Goal: Transaction & Acquisition: Purchase product/service

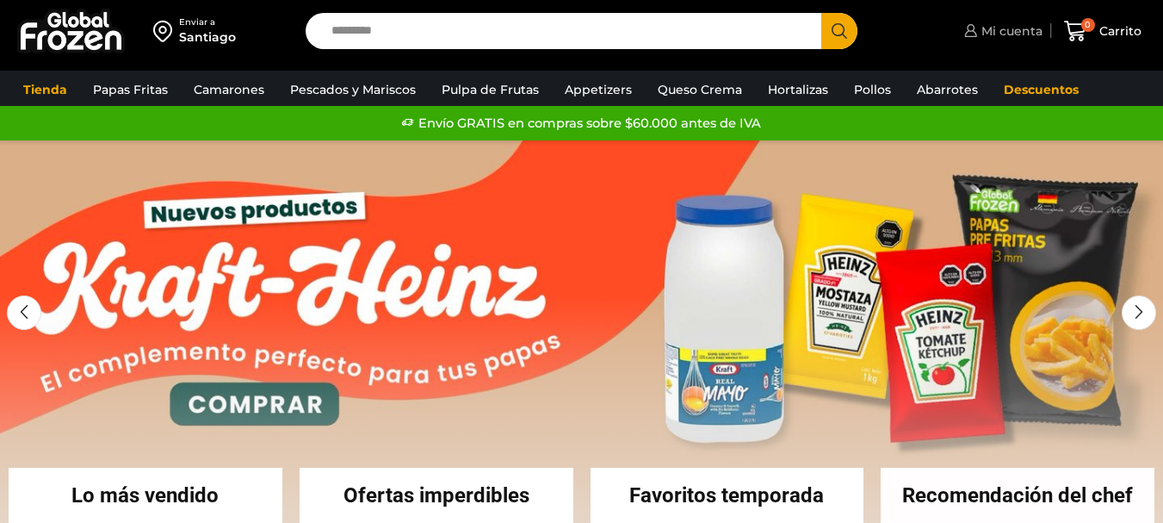
drag, startPoint x: 974, startPoint y: 29, endPoint x: 315, endPoint y: 1, distance: 660.0
click at [975, 29] on icon at bounding box center [970, 30] width 13 height 13
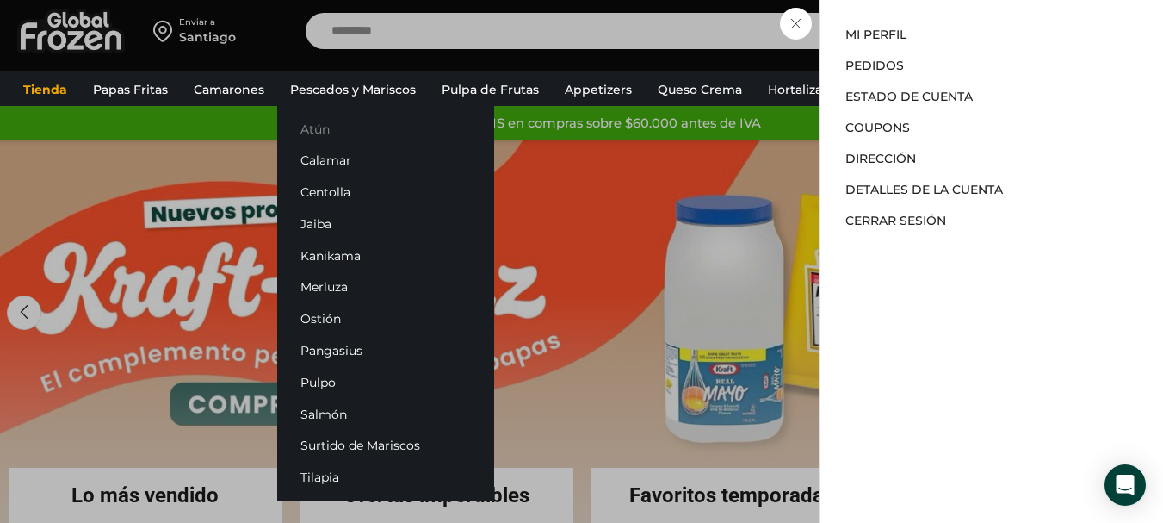
click at [351, 134] on link "Atún" at bounding box center [385, 129] width 217 height 32
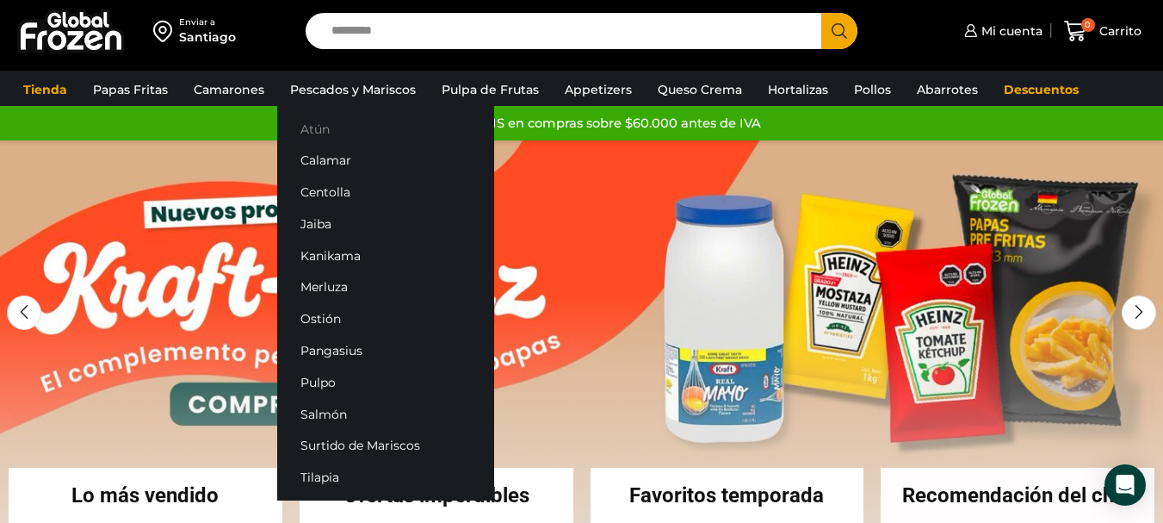
click at [328, 133] on link "Atún" at bounding box center [385, 129] width 217 height 32
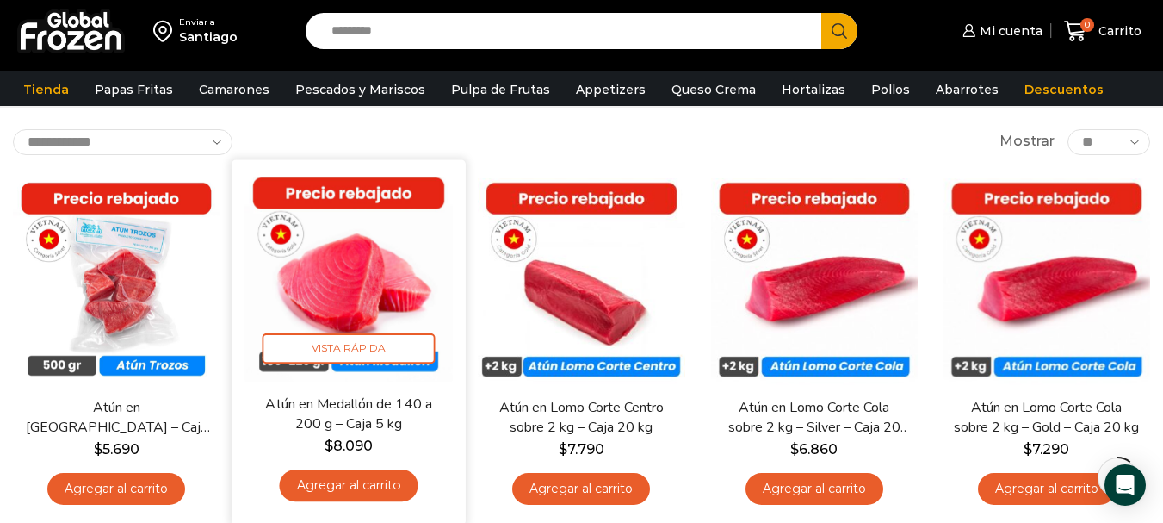
scroll to position [172, 0]
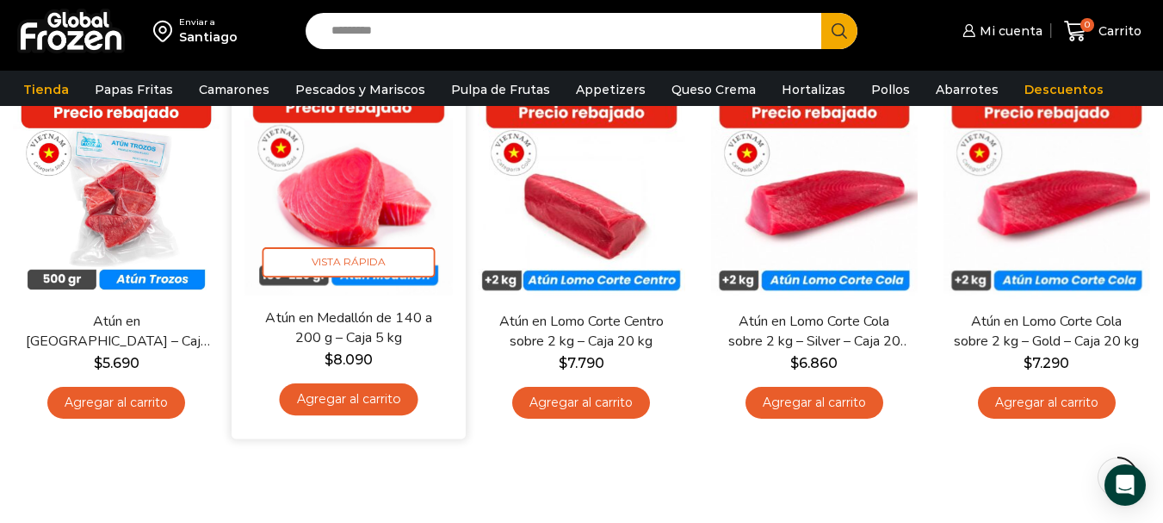
click at [372, 398] on link "Agregar al carrito" at bounding box center [349, 399] width 139 height 32
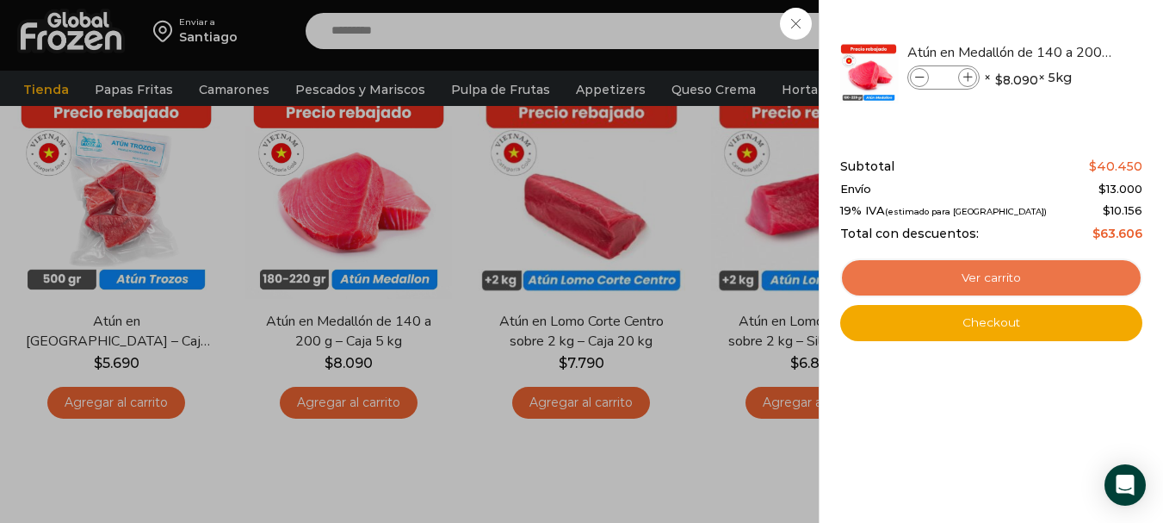
click at [993, 277] on link "Ver carrito" at bounding box center [991, 278] width 302 height 40
click at [974, 272] on link "Ver carrito" at bounding box center [991, 278] width 302 height 40
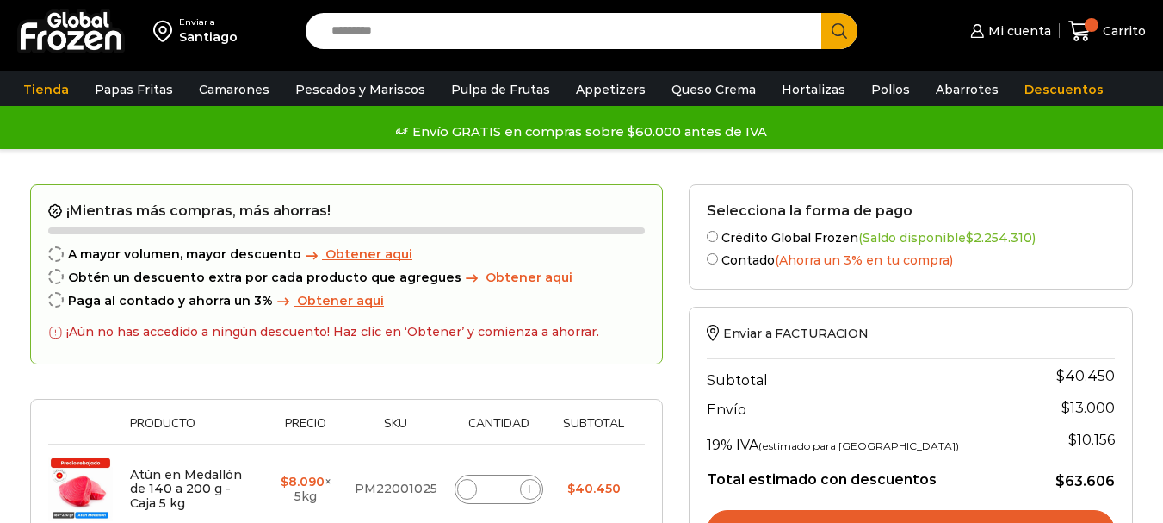
click at [526, 479] on span at bounding box center [530, 489] width 21 height 21
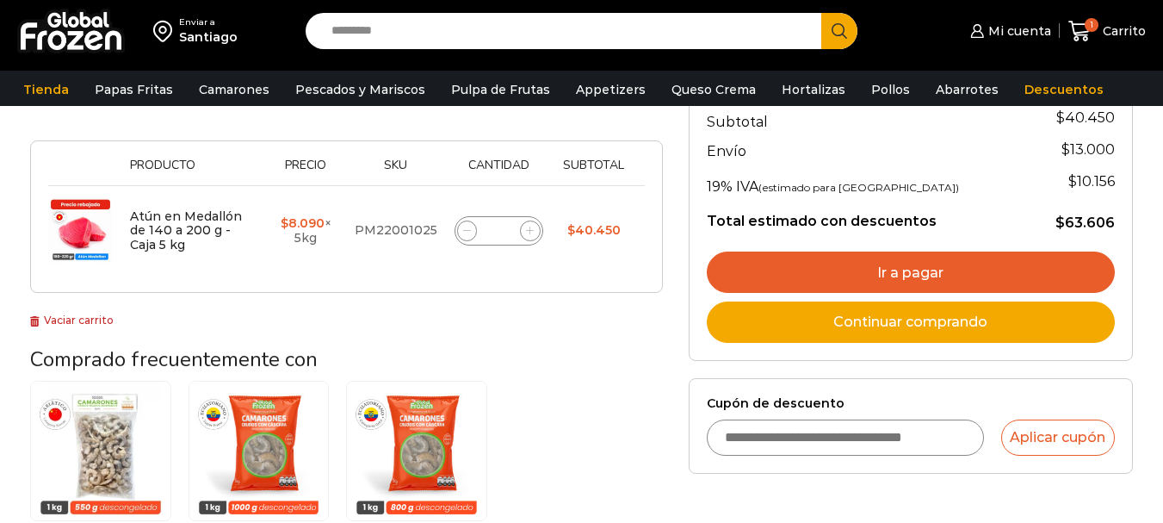
click at [528, 232] on icon at bounding box center [530, 230] width 8 height 8
type input "*"
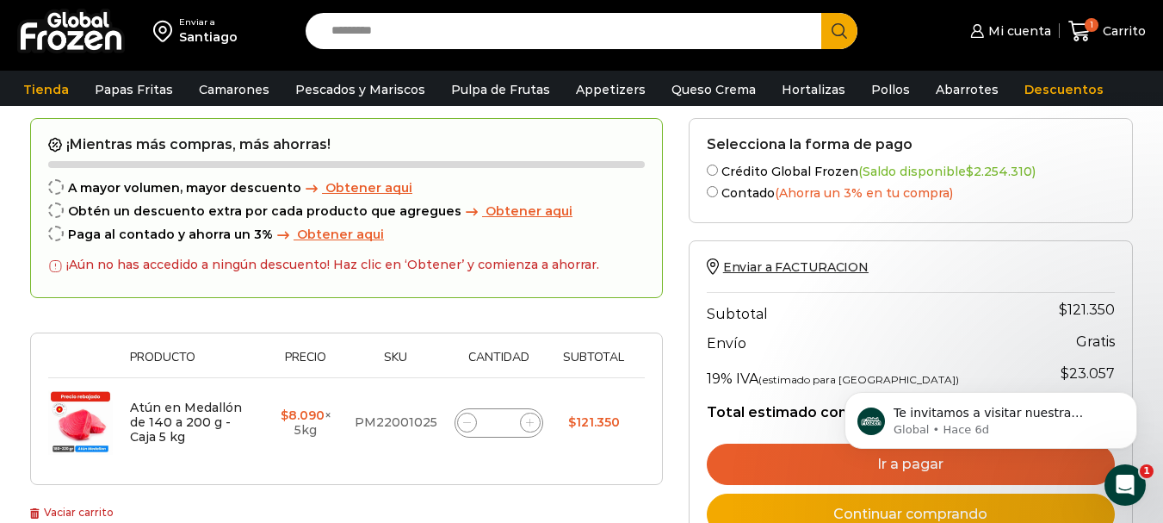
scroll to position [183, 0]
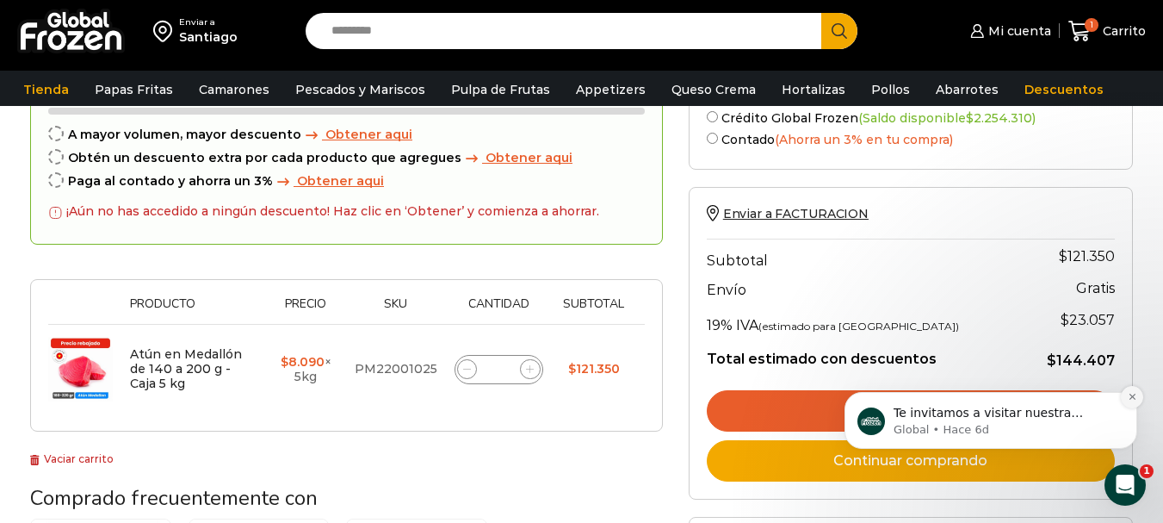
click at [1139, 393] on button "Dismiss notification" at bounding box center [1132, 397] width 22 height 22
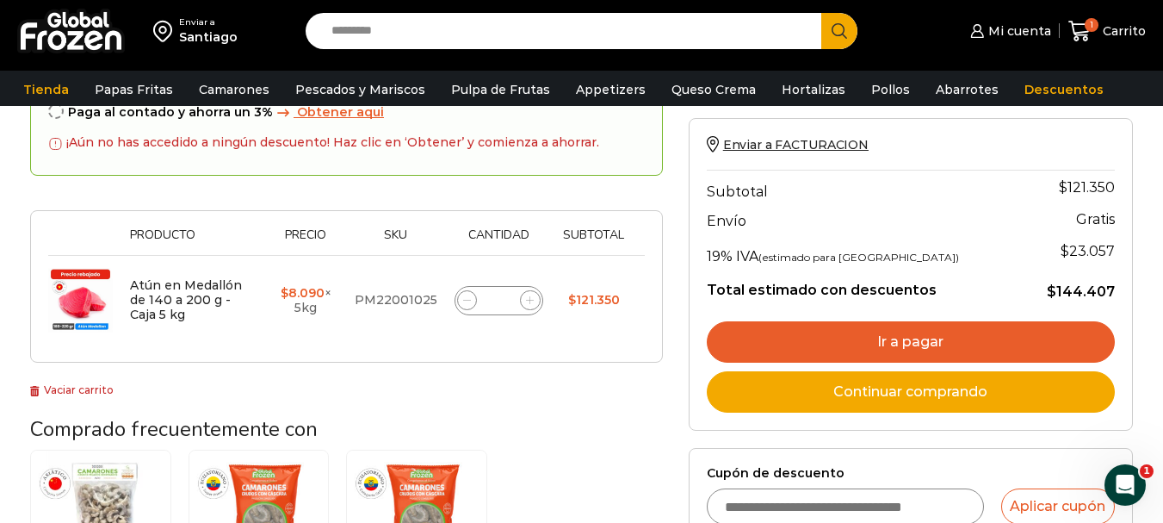
scroll to position [258, 0]
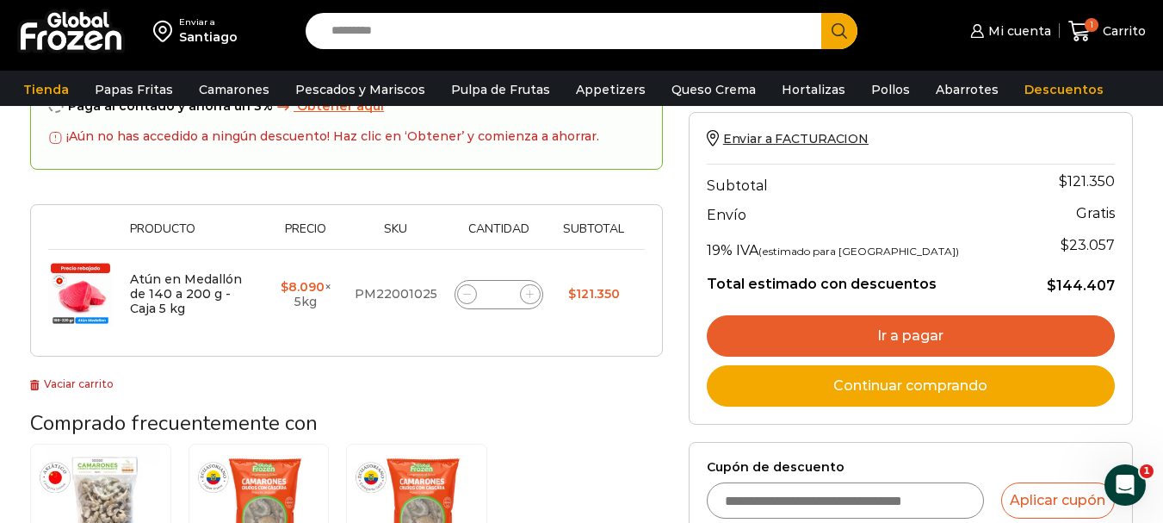
click at [978, 337] on link "Ir a pagar" at bounding box center [911, 335] width 408 height 41
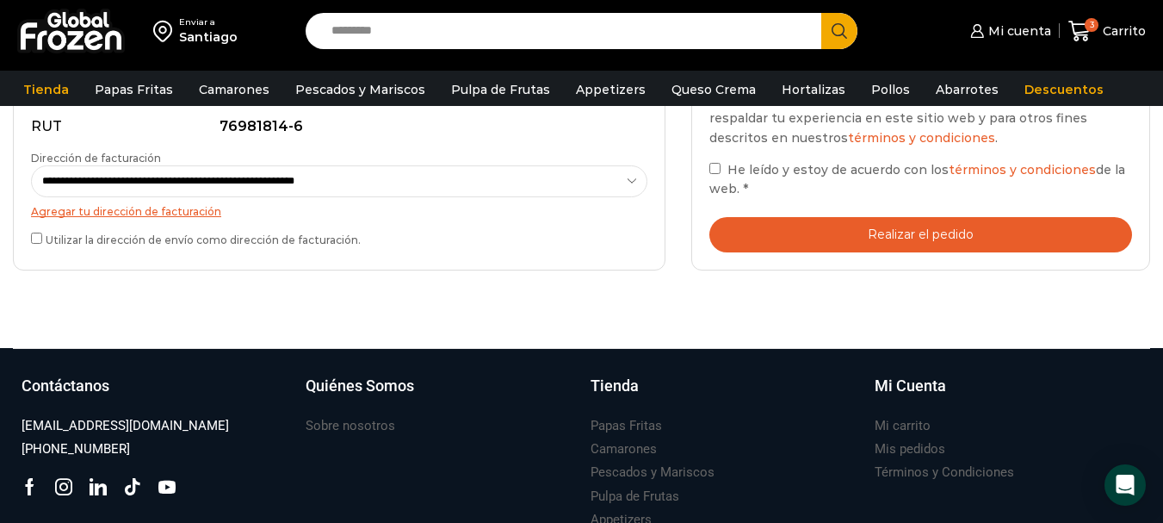
scroll to position [603, 0]
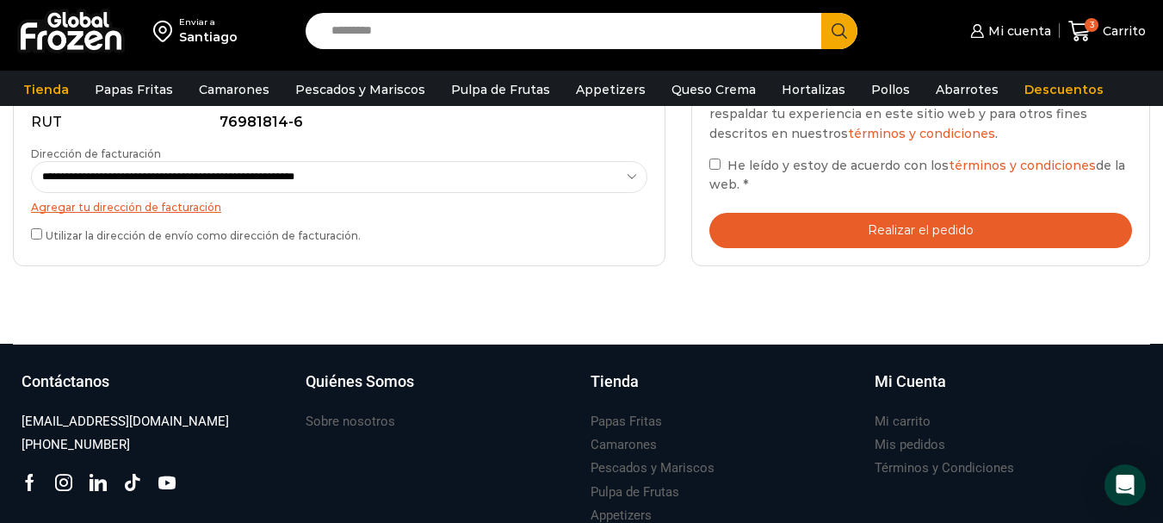
click at [893, 258] on div "Tu pedido Product Atún en Medallón de 140 a 200 g - Caja 5 kg Atún en Medallón …" at bounding box center [920, 3] width 459 height 524
click at [907, 237] on button "Realizar el pedido" at bounding box center [920, 230] width 423 height 35
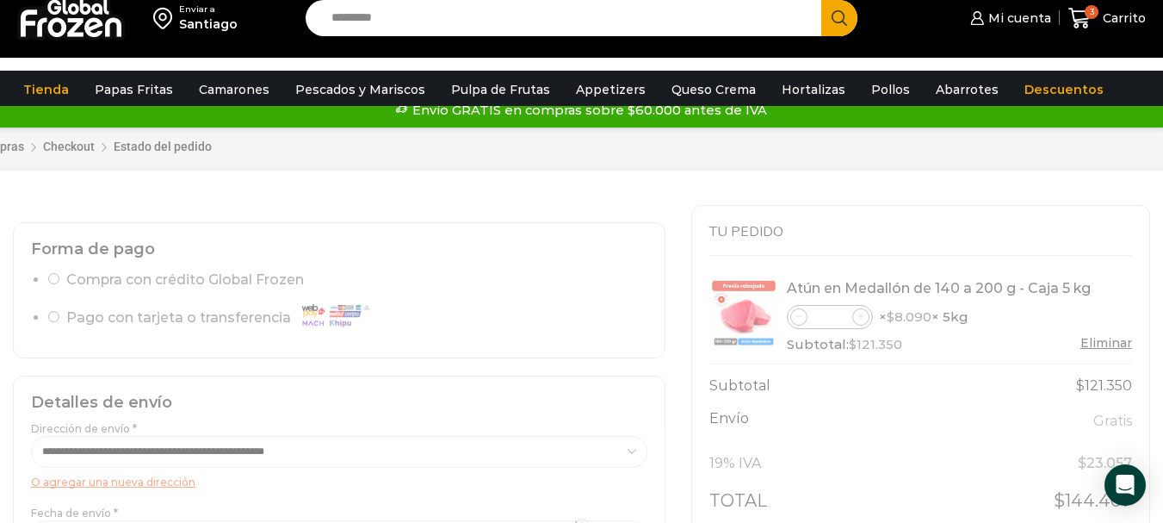
scroll to position [0, 0]
